Goal: Task Accomplishment & Management: Use online tool/utility

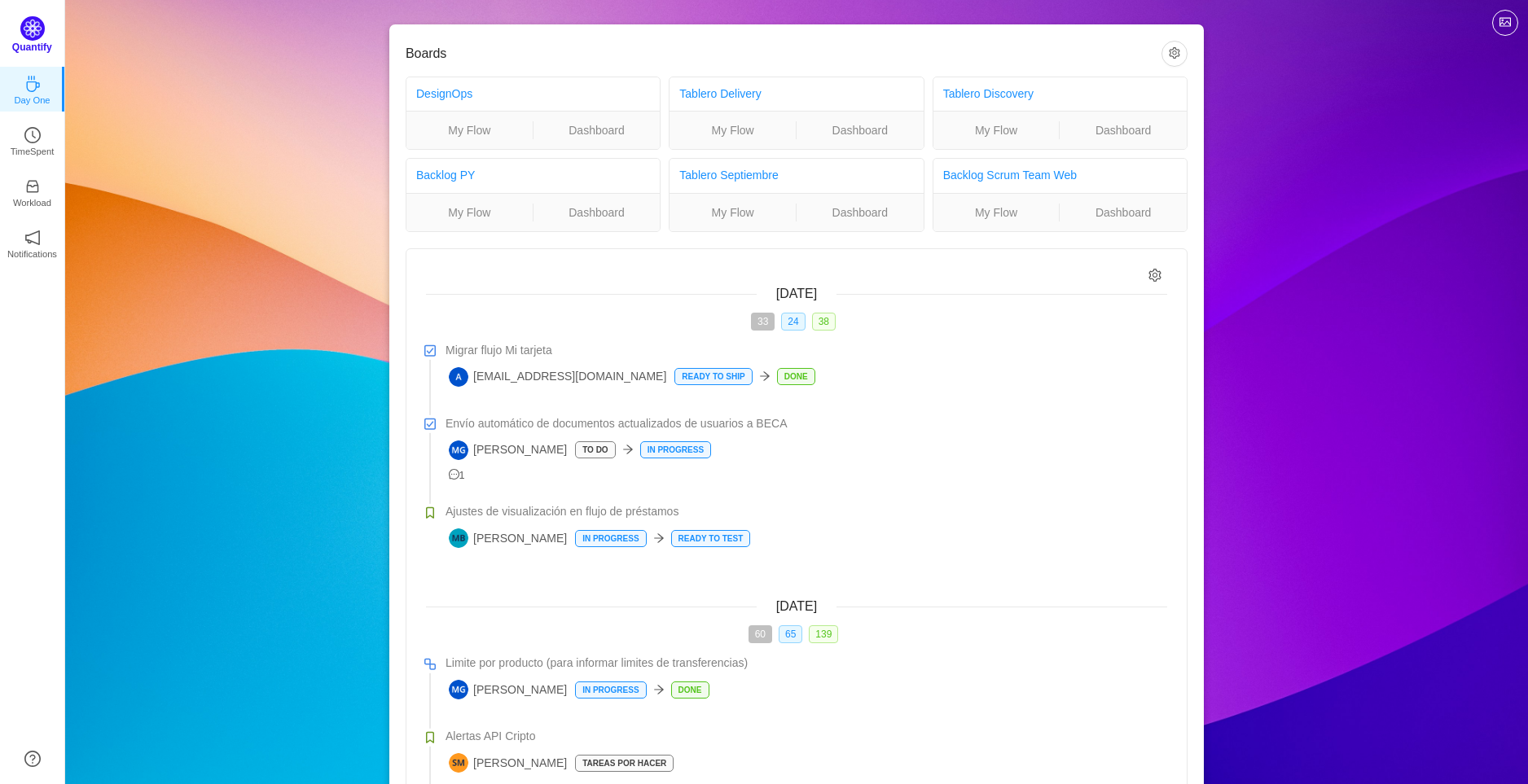
click at [26, 22] on img at bounding box center [33, 28] width 24 height 24
click at [40, 135] on link "TimeSpent" at bounding box center [32, 136] width 16 height 16
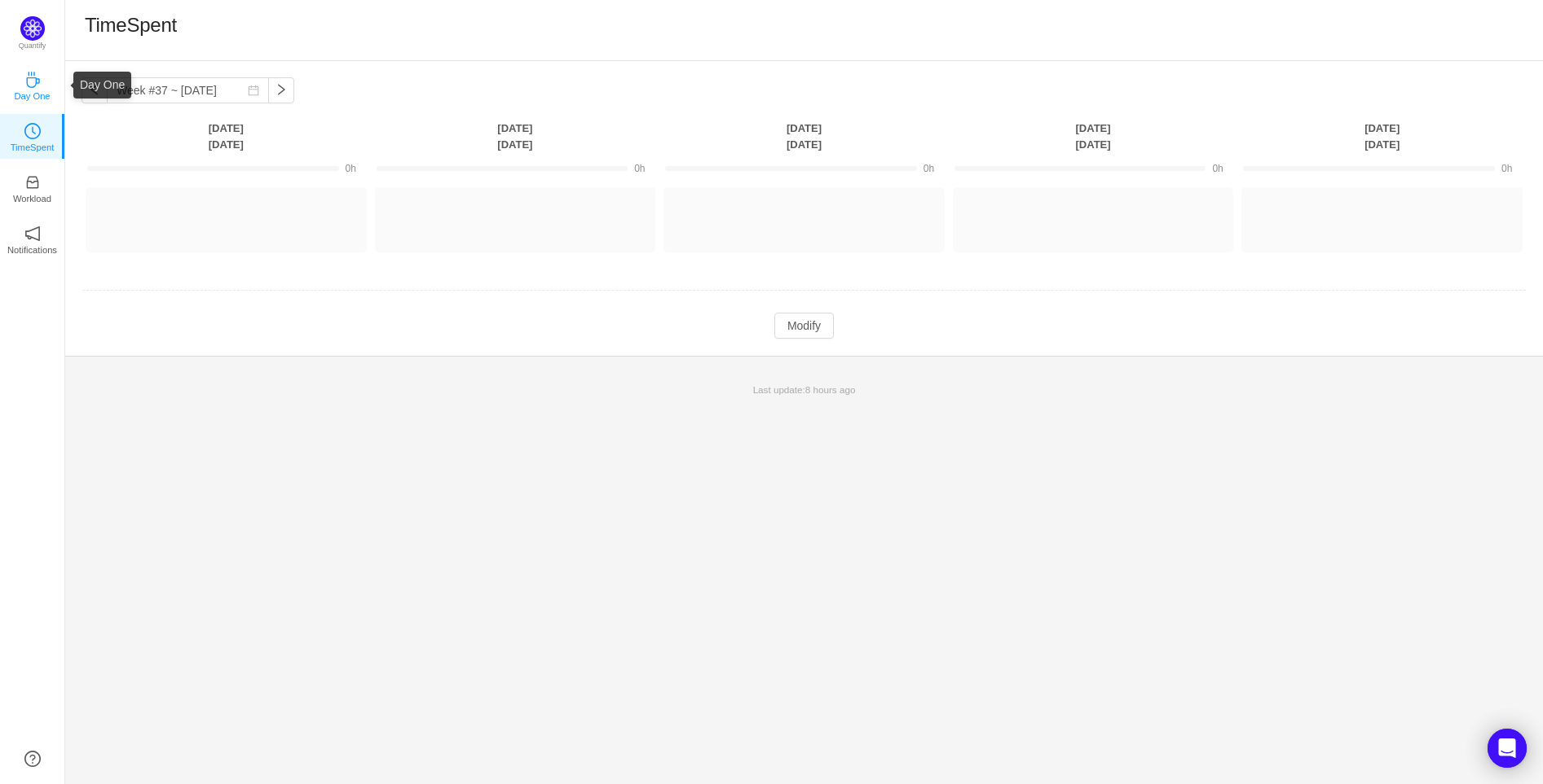
click at [40, 79] on link "Day One" at bounding box center [32, 84] width 16 height 16
